Goal: Check status: Check status

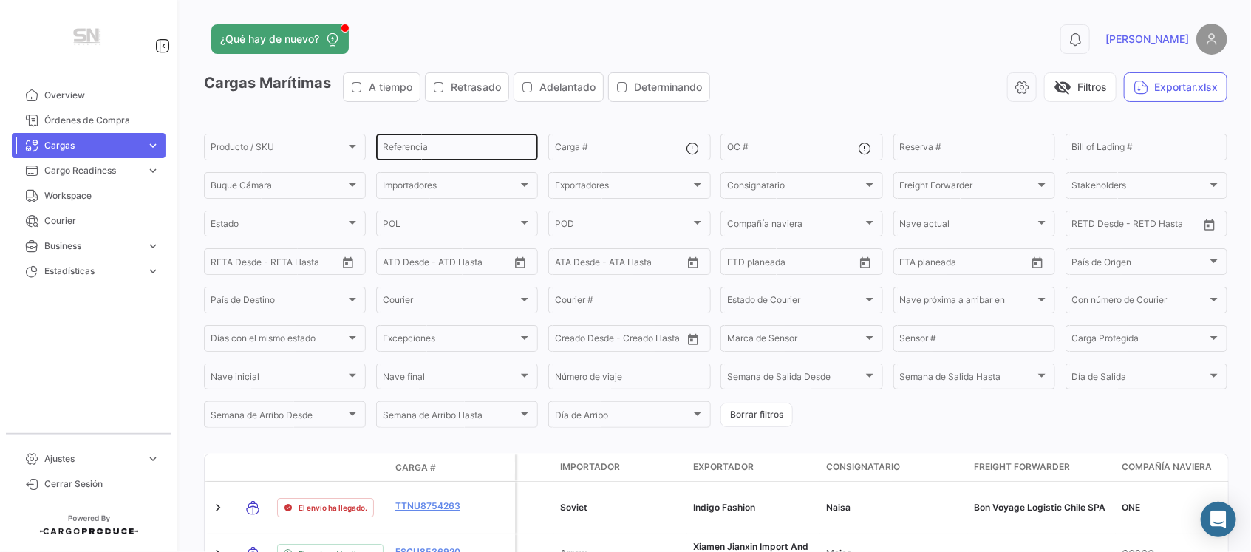
click at [497, 154] on input "Referencia" at bounding box center [457, 149] width 149 height 10
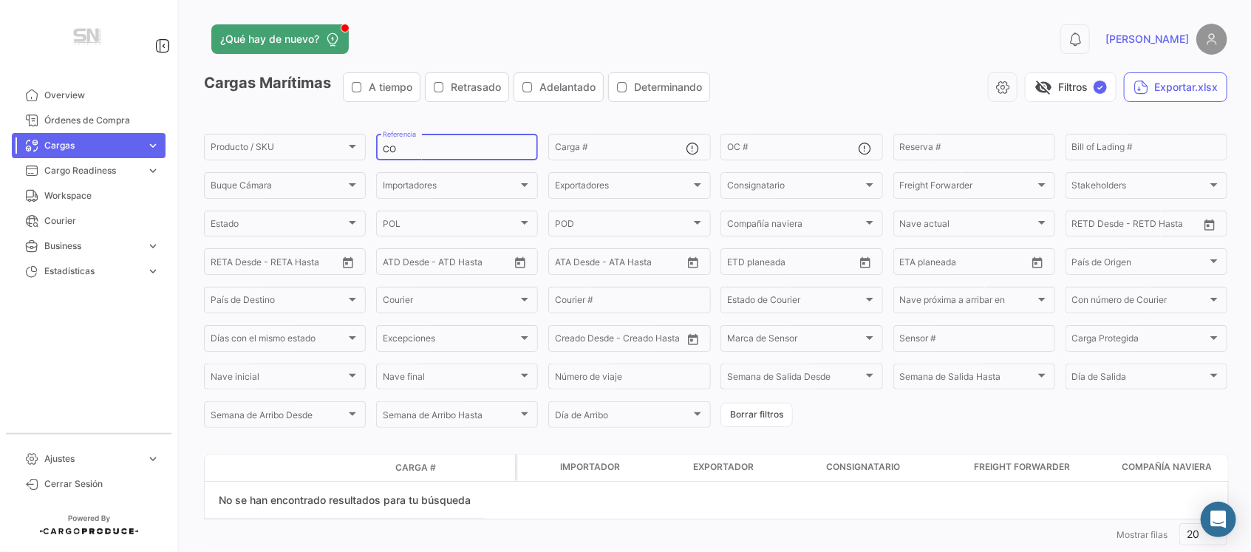
type input "C"
type input "S"
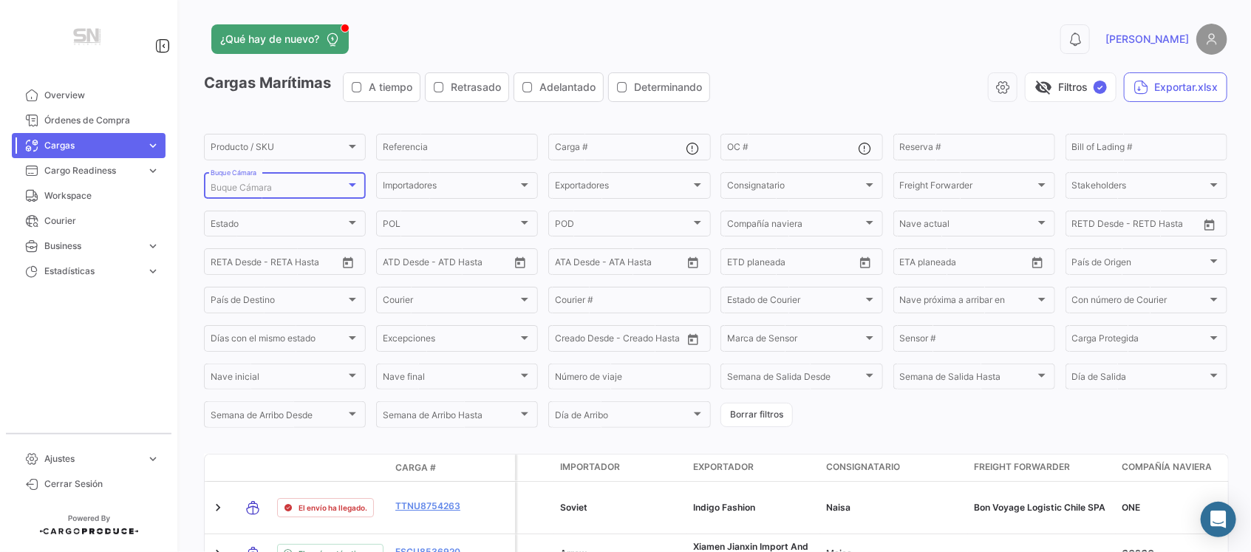
click at [294, 193] on div "Buque Cámara" at bounding box center [278, 188] width 135 height 10
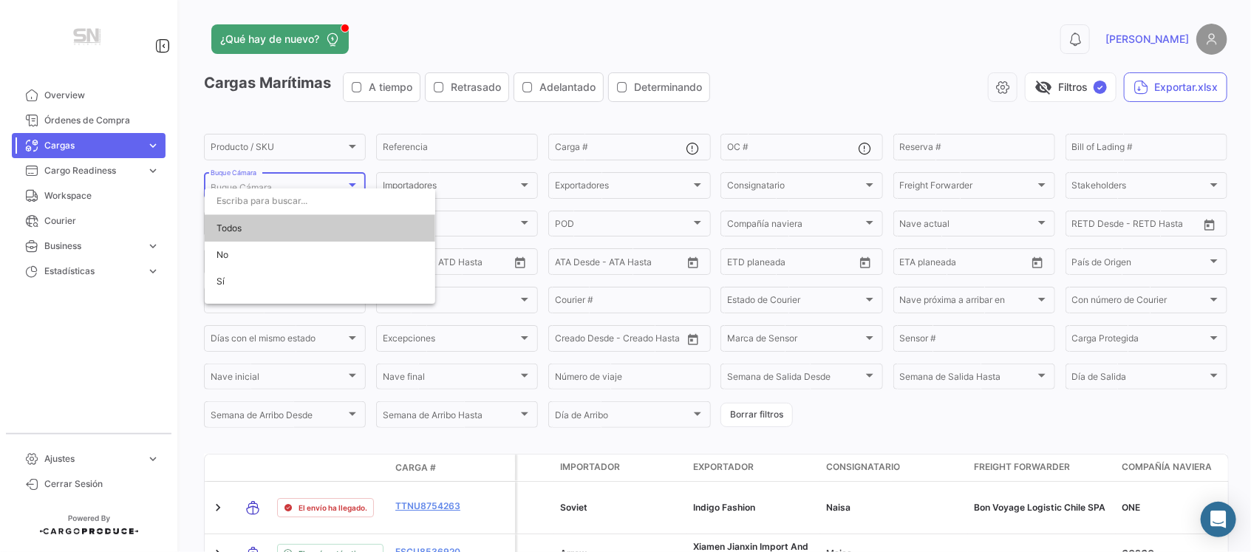
click at [294, 204] on input "dropdown search" at bounding box center [320, 201] width 231 height 27
click at [143, 232] on div at bounding box center [625, 276] width 1251 height 552
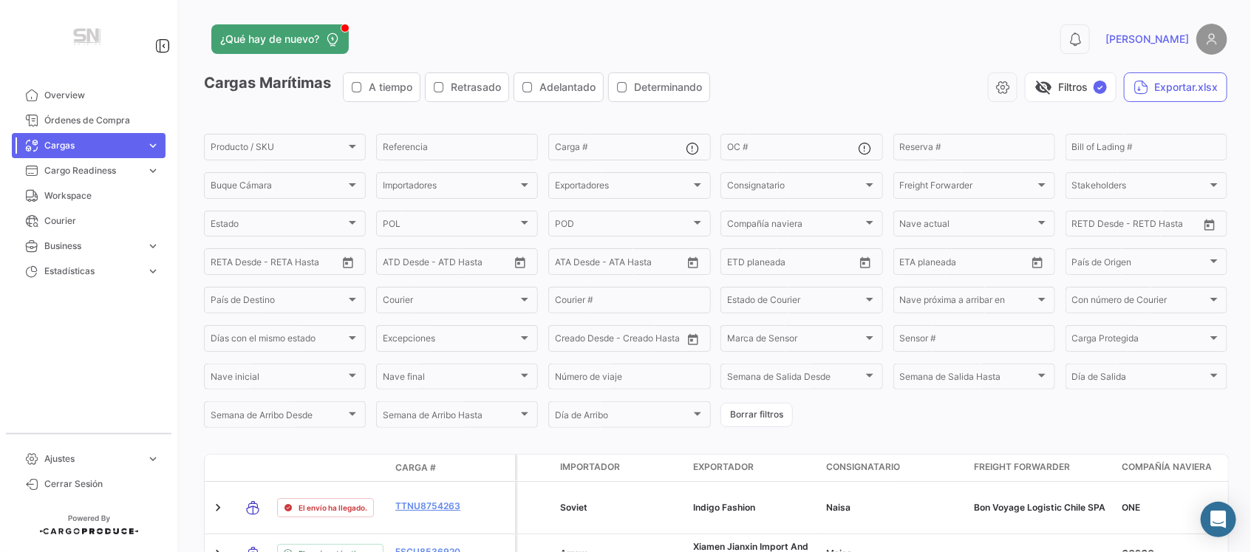
click at [152, 148] on span "expand_more" at bounding box center [152, 145] width 13 height 13
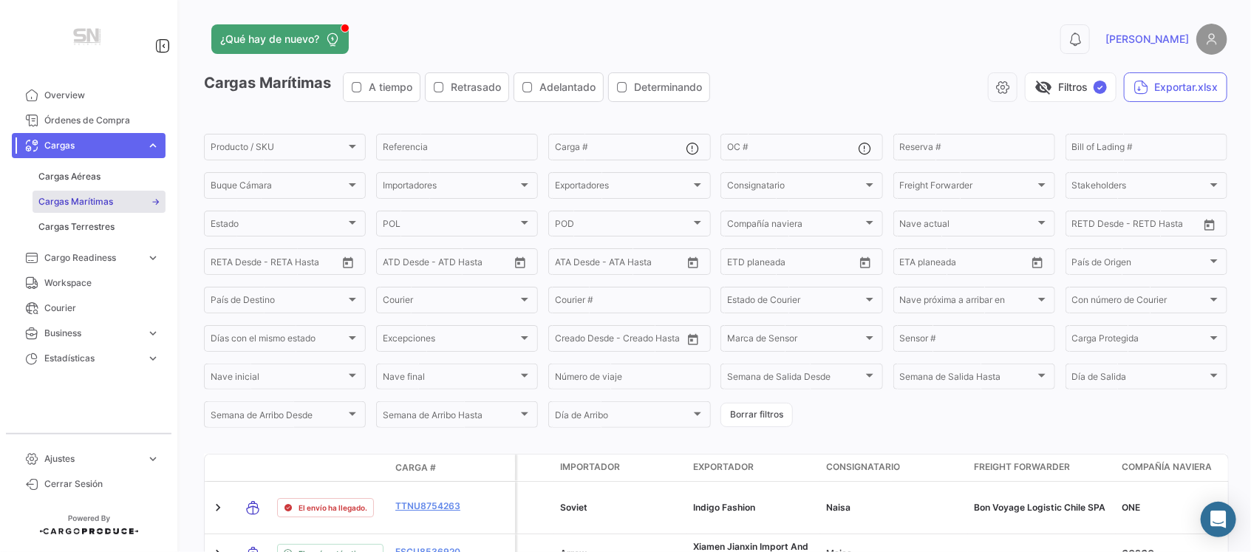
click at [131, 204] on link "Cargas Marítimas" at bounding box center [99, 202] width 133 height 22
click at [346, 193] on div "Buque Cámara" at bounding box center [278, 188] width 135 height 10
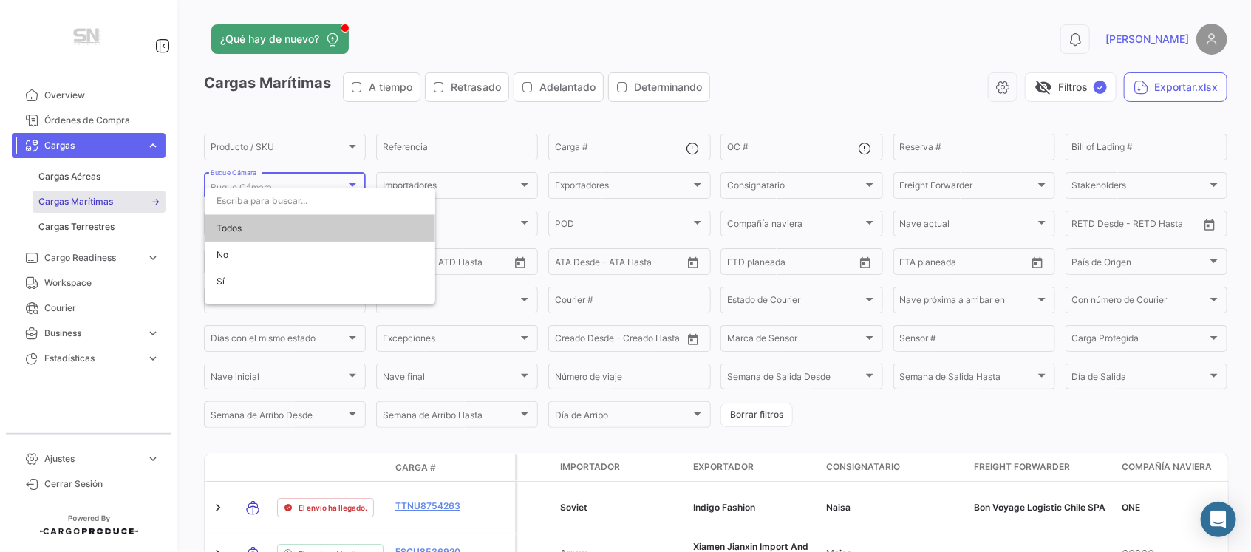
click at [345, 200] on input "dropdown search" at bounding box center [320, 201] width 231 height 27
click at [460, 140] on div at bounding box center [625, 276] width 1251 height 552
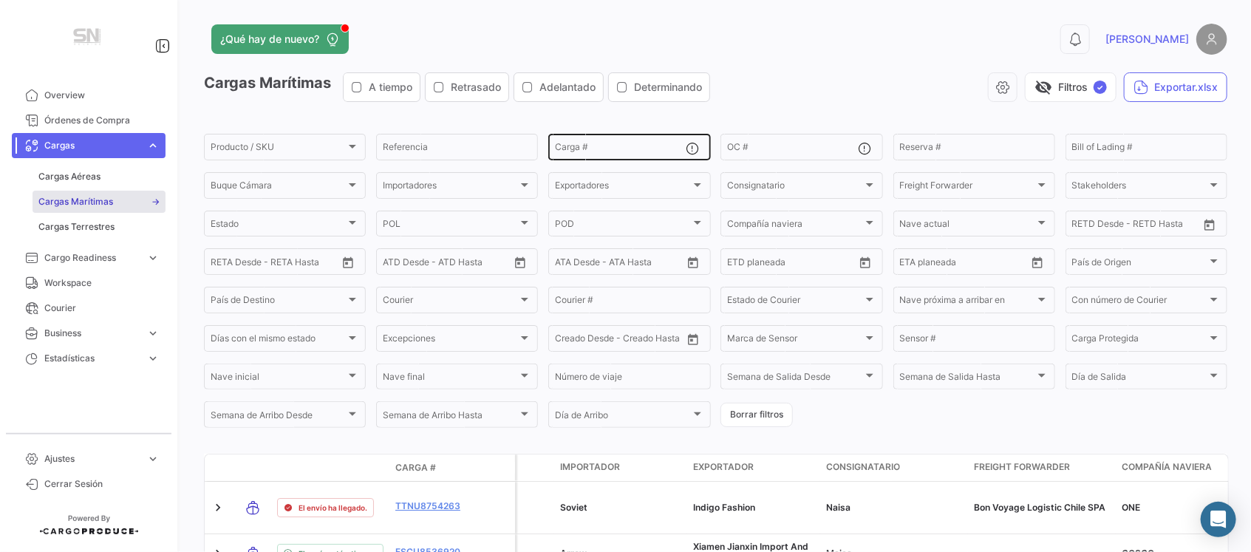
click at [616, 154] on input "Carga #" at bounding box center [620, 149] width 131 height 10
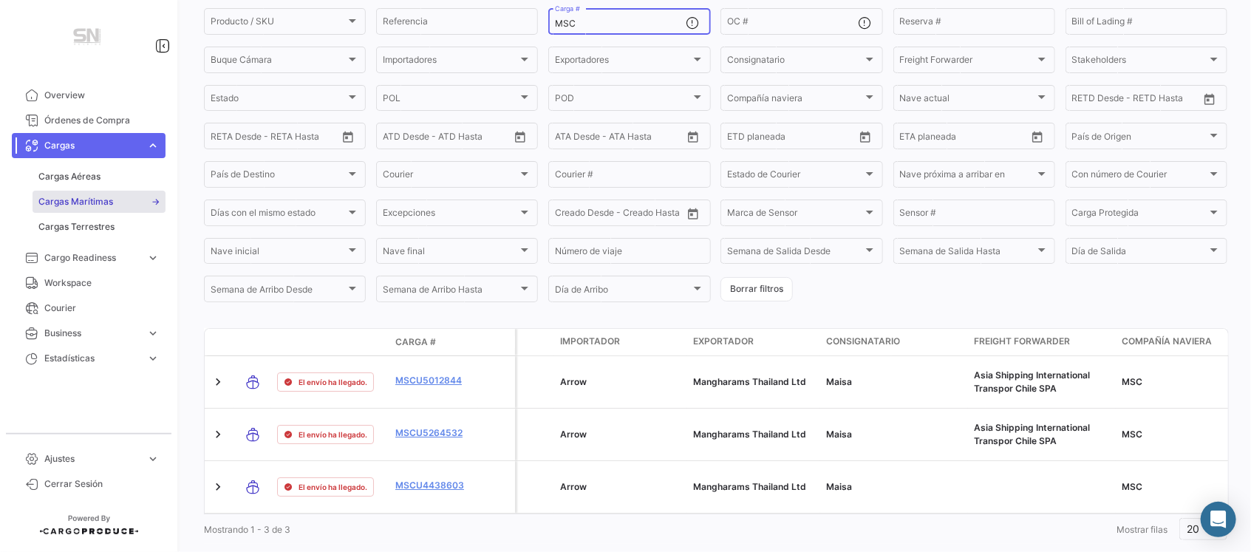
scroll to position [156, 0]
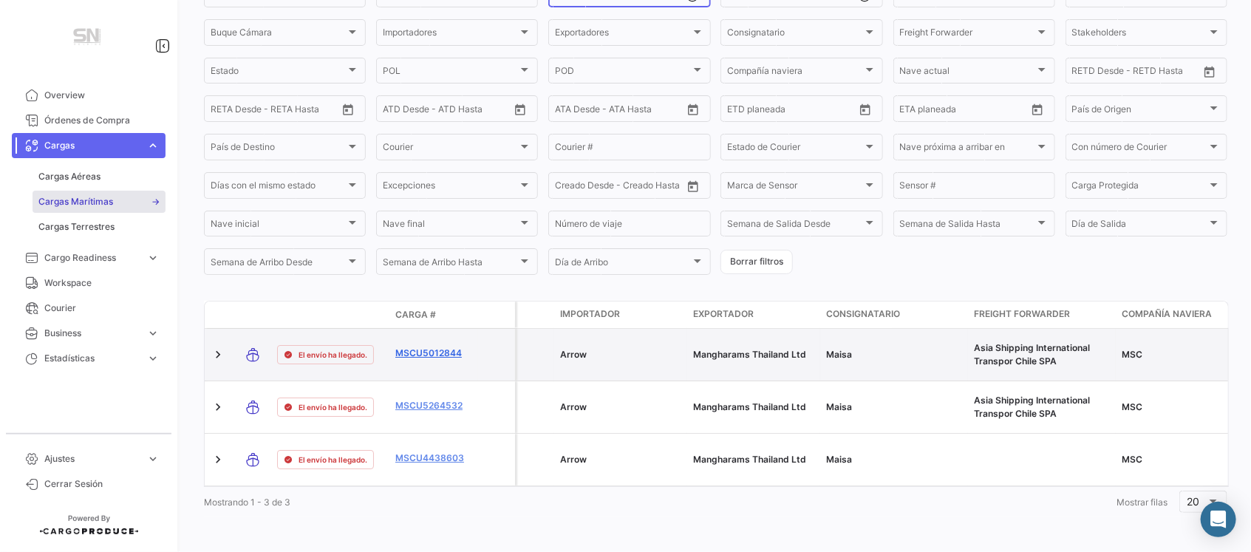
type input "MSC"
click at [439, 360] on link "MSCU5012844" at bounding box center [433, 353] width 77 height 13
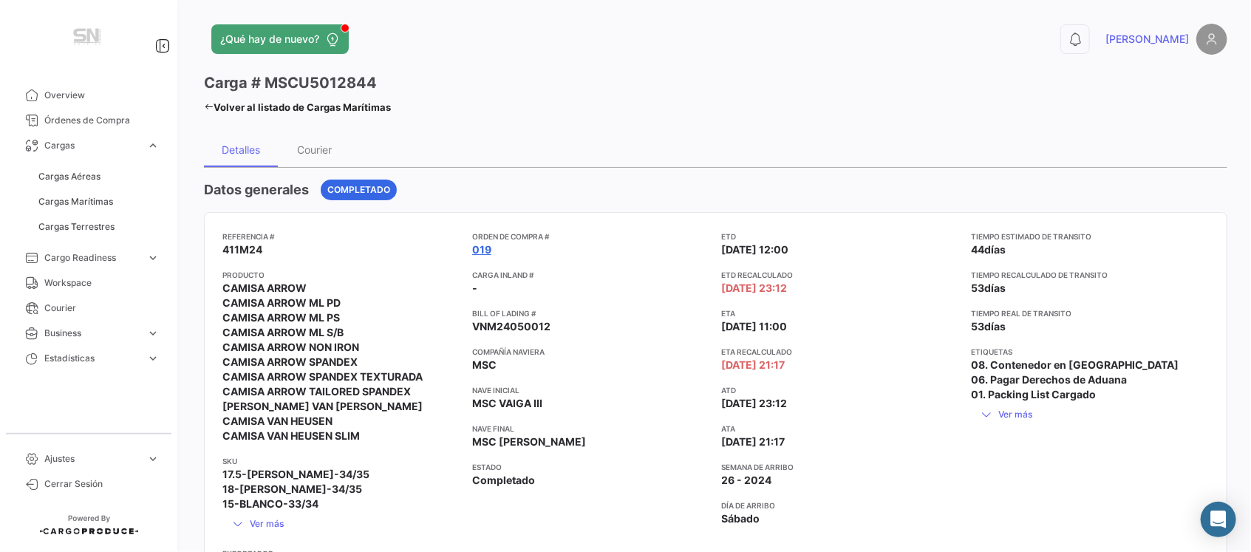
click at [488, 257] on link "019" at bounding box center [481, 249] width 19 height 15
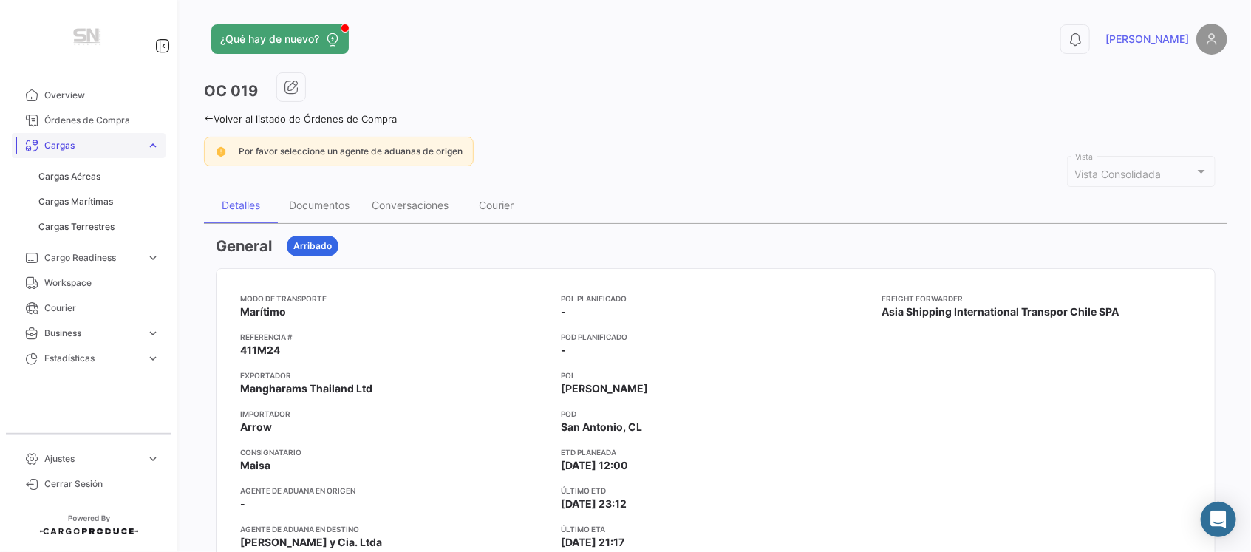
click at [83, 147] on span "Cargas" at bounding box center [92, 145] width 96 height 13
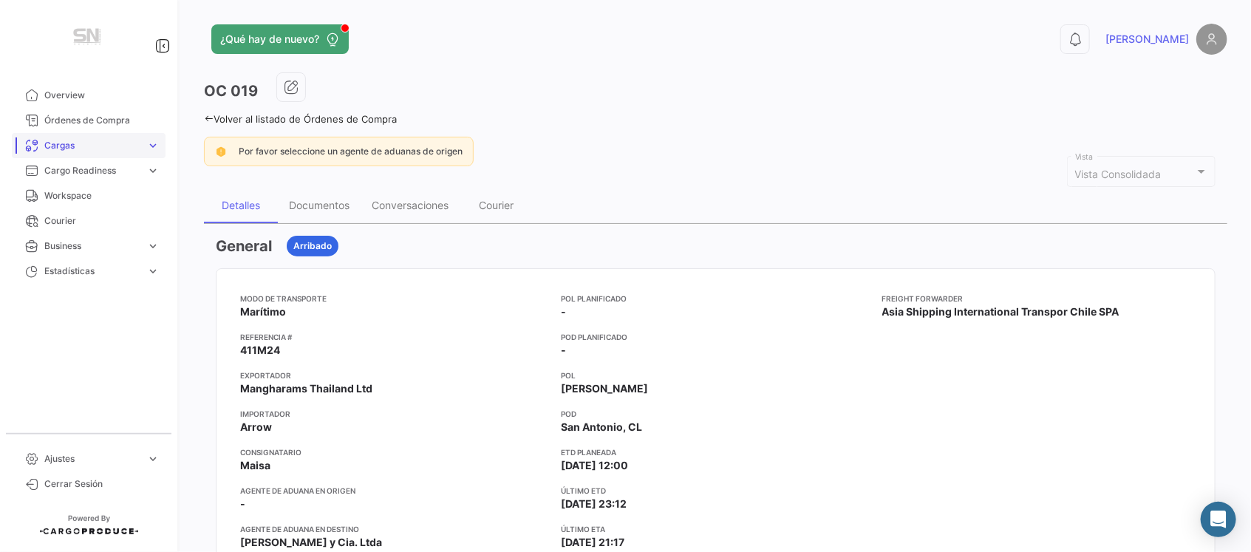
click at [83, 147] on span "Cargas" at bounding box center [92, 145] width 96 height 13
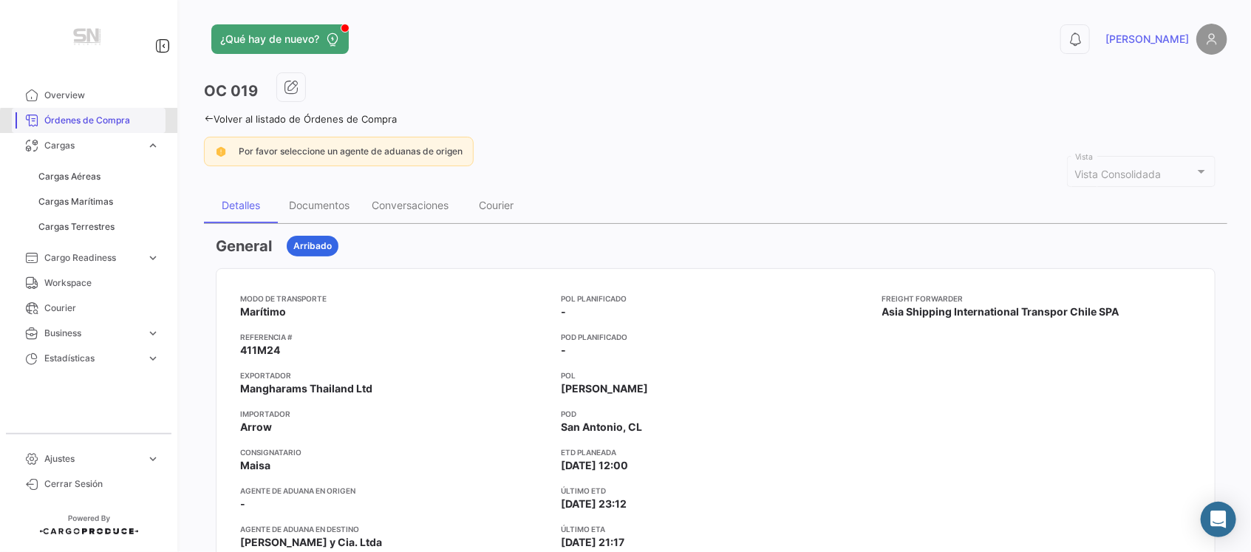
click at [98, 123] on span "Órdenes de Compra" at bounding box center [101, 120] width 115 height 13
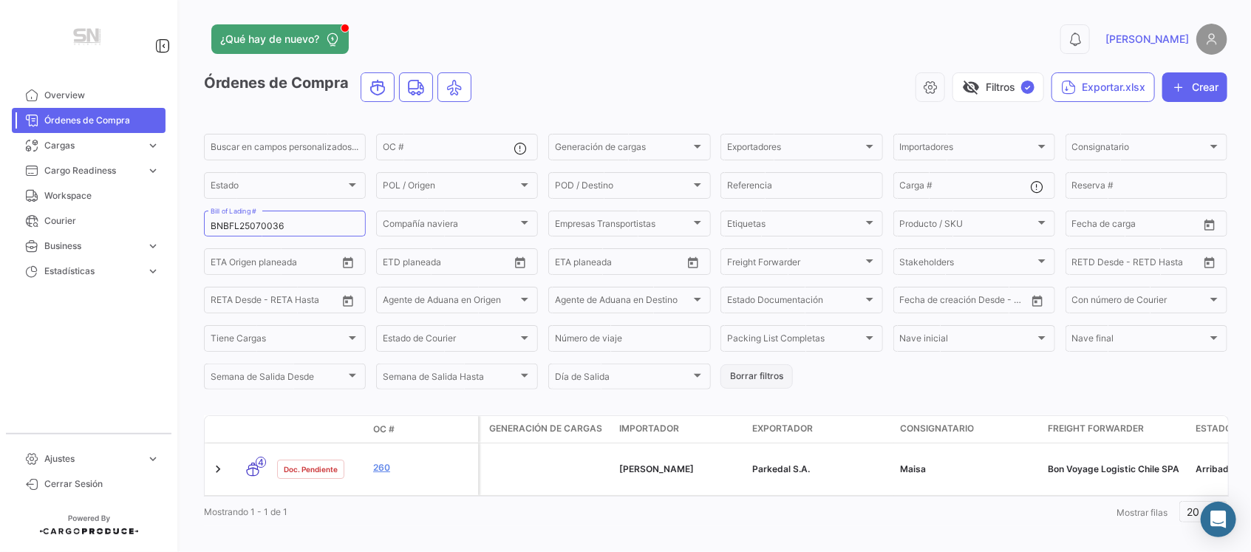
click at [735, 389] on button "Borrar filtros" at bounding box center [757, 376] width 72 height 24
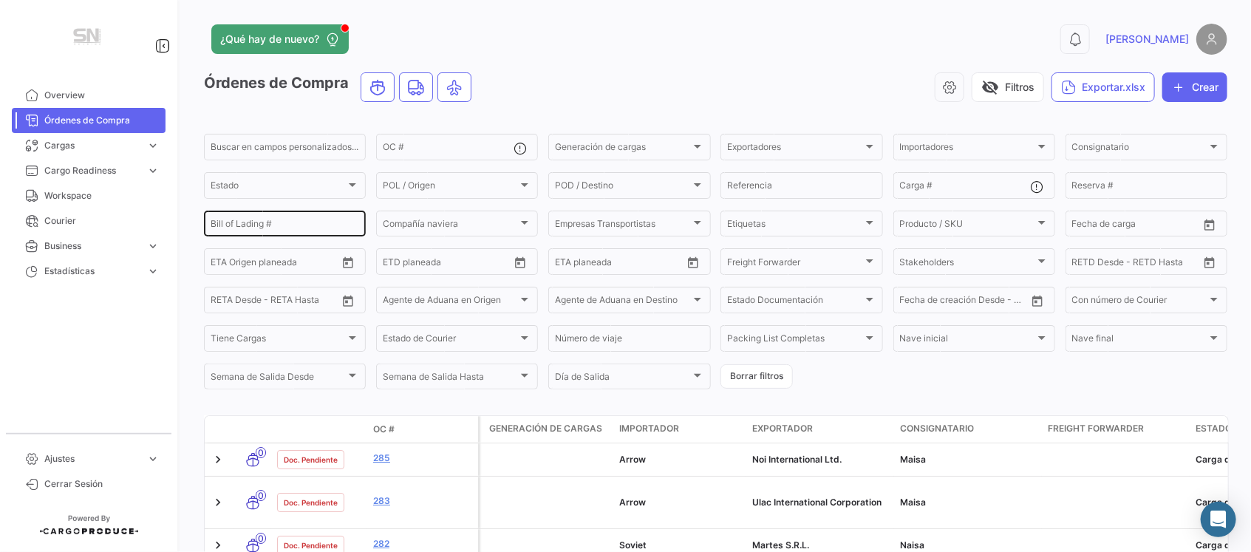
click at [313, 233] on div "Bill of Lading #" at bounding box center [285, 222] width 149 height 29
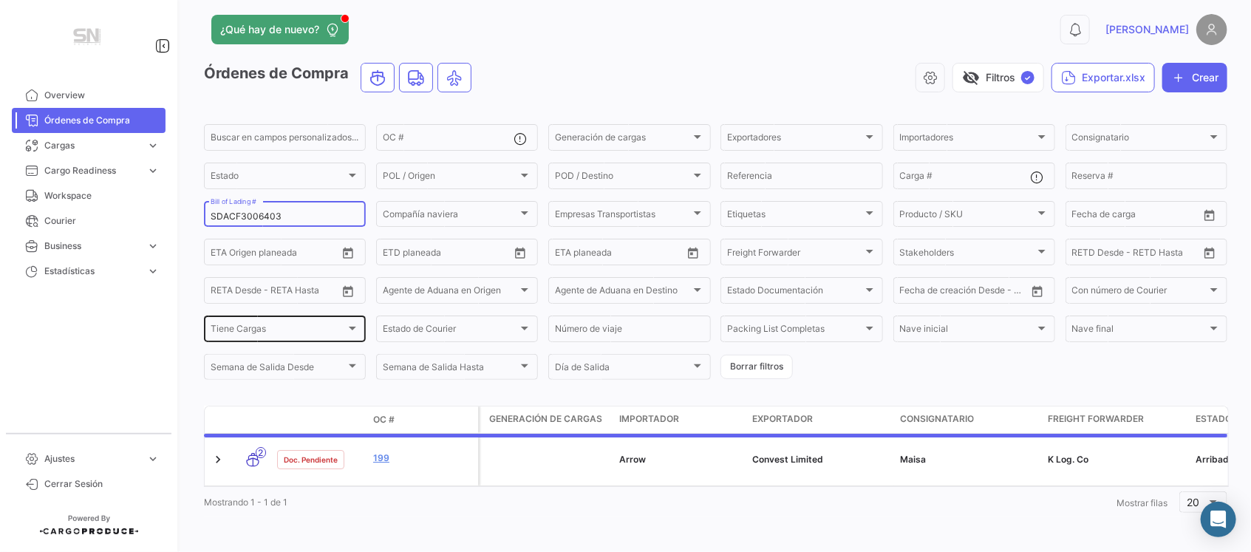
scroll to position [19, 0]
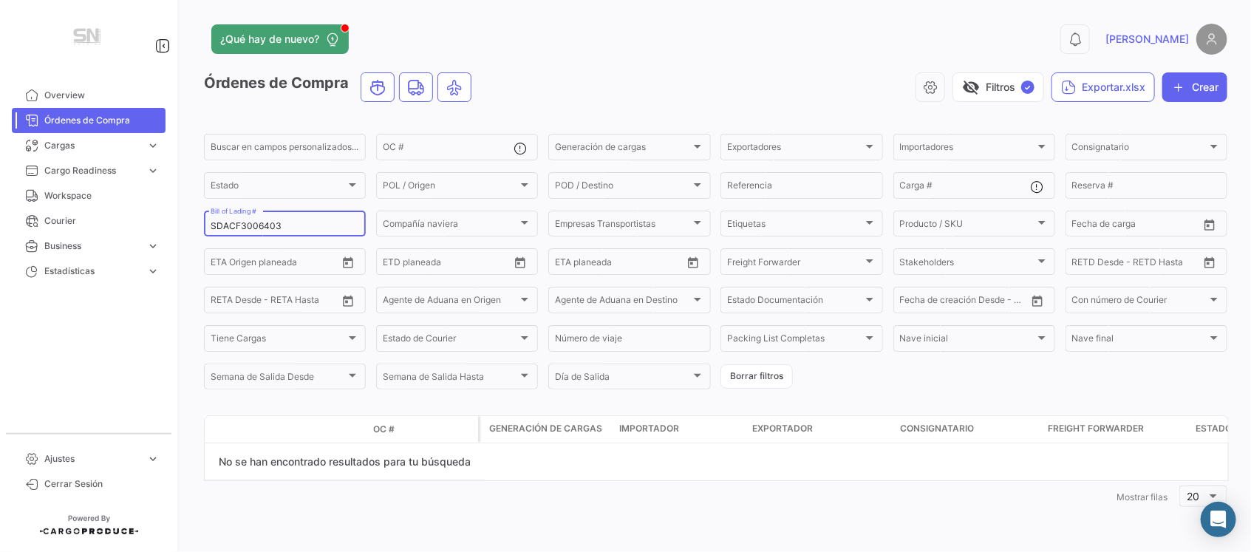
type input "SDACF3006403"
drag, startPoint x: 296, startPoint y: 227, endPoint x: 202, endPoint y: 217, distance: 93.6
click at [202, 217] on div "¿Qué hay de nuevo? 0 [PERSON_NAME] de Compra visibility_off Filtros ✓ Exportar.…" at bounding box center [715, 276] width 1071 height 552
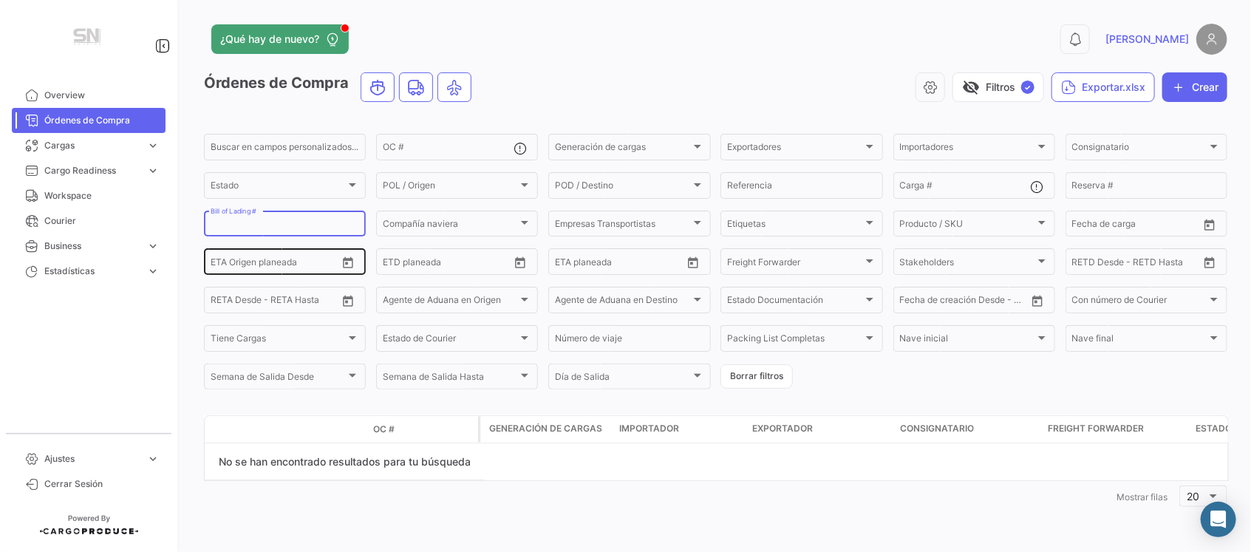
scroll to position [0, 0]
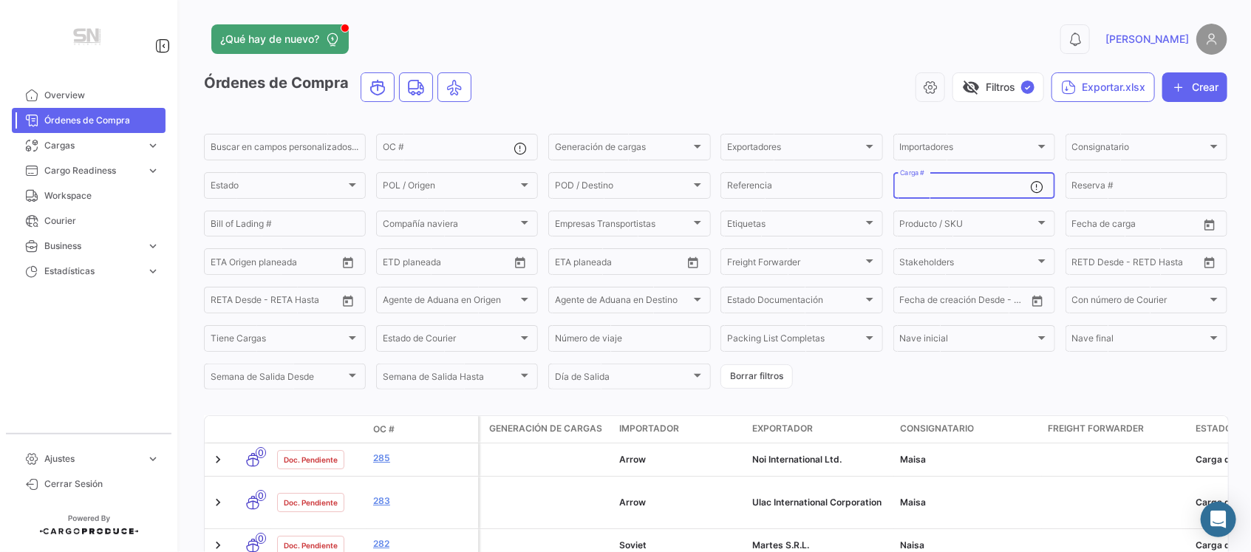
click at [917, 193] on input "Carga #" at bounding box center [965, 188] width 131 height 10
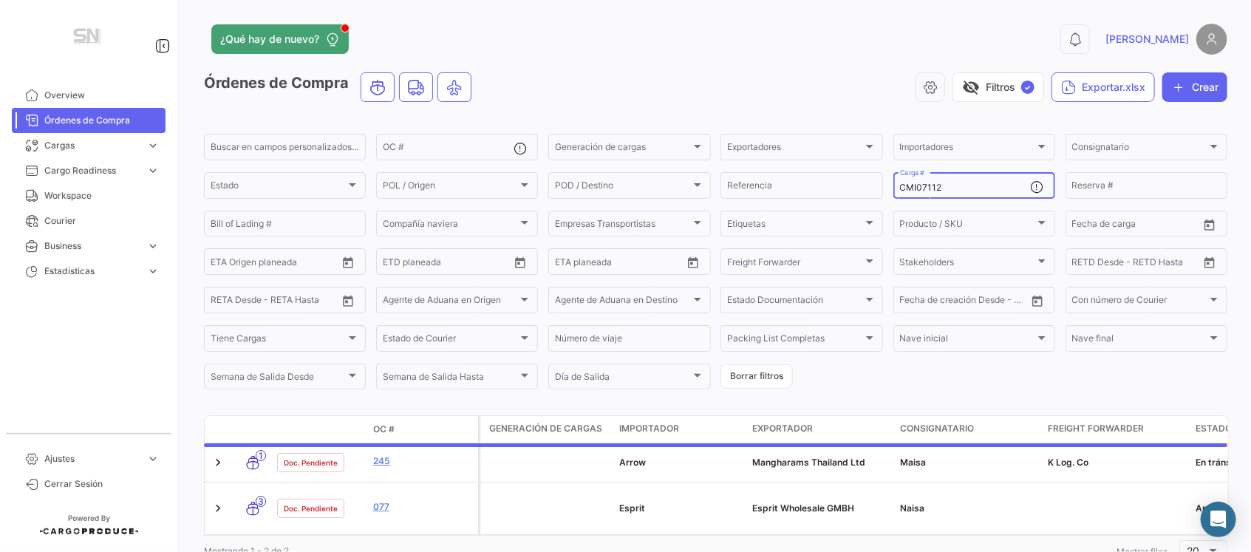
type input "CMI071120"
